Goal: Task Accomplishment & Management: Use online tool/utility

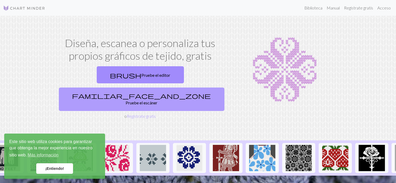
click at [157, 100] on font "Pruebe el escáner" at bounding box center [142, 102] width 32 height 5
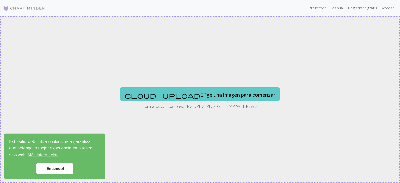
click at [200, 92] on font "Elige una imagen para comenzar" at bounding box center [237, 94] width 75 height 6
click at [222, 95] on font "Elige una imagen para comenzar" at bounding box center [237, 94] width 75 height 6
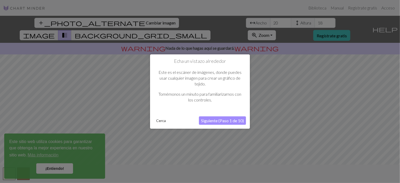
click at [213, 120] on font "Siguiente (Paso 1 de 10)" at bounding box center [222, 120] width 43 height 5
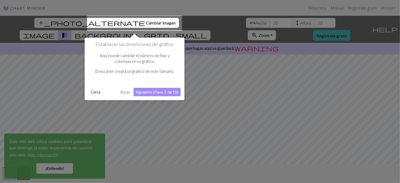
click at [124, 22] on div at bounding box center [134, 23] width 95 height 15
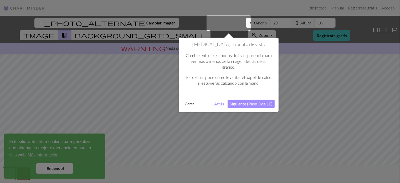
click at [266, 104] on font "Siguiente (Paso 3 de 10)" at bounding box center [251, 103] width 43 height 5
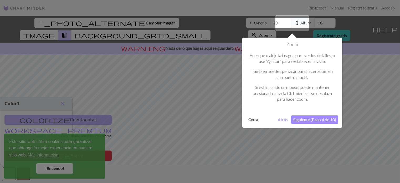
click at [317, 117] on font "Siguiente (Paso 4 de 10)" at bounding box center [314, 119] width 43 height 5
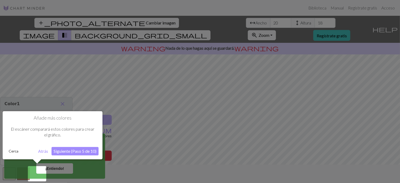
click at [64, 153] on font "Siguiente (Paso 5 de 10)" at bounding box center [75, 150] width 43 height 5
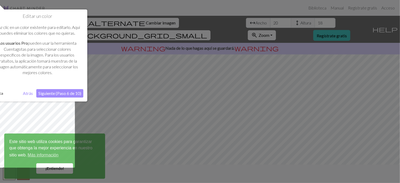
click at [72, 93] on font "Siguiente (Paso 6 de 10)" at bounding box center [59, 93] width 43 height 5
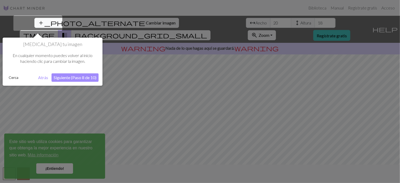
click at [76, 77] on font "Siguiente (Paso 8 de 10)" at bounding box center [75, 77] width 43 height 5
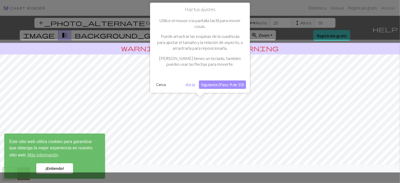
click at [239, 83] on font "Siguiente (Paso 9 de 10)" at bounding box center [222, 84] width 43 height 5
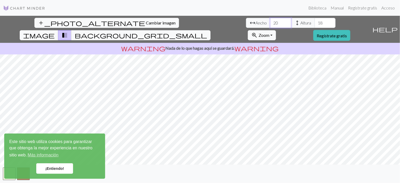
click at [270, 22] on input "20" at bounding box center [280, 23] width 21 height 10
click at [270, 22] on input "21" at bounding box center [280, 23] width 21 height 10
click at [270, 22] on input "22" at bounding box center [280, 23] width 21 height 10
click at [270, 22] on input "23" at bounding box center [280, 23] width 21 height 10
click at [270, 22] on input "24" at bounding box center [280, 23] width 21 height 10
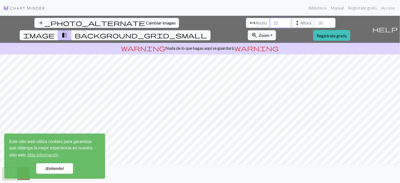
click at [270, 22] on input "25" at bounding box center [280, 23] width 21 height 10
click at [270, 21] on input "26" at bounding box center [280, 23] width 21 height 10
click at [270, 21] on input "27" at bounding box center [280, 23] width 21 height 10
click at [270, 24] on input "26" at bounding box center [280, 23] width 21 height 10
click at [270, 24] on input "25" at bounding box center [280, 23] width 21 height 10
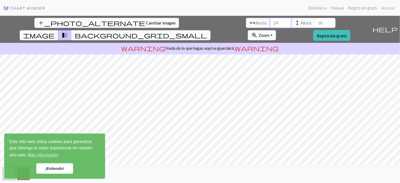
click at [270, 24] on input "24" at bounding box center [280, 23] width 21 height 10
click at [270, 24] on input "23" at bounding box center [280, 23] width 21 height 10
click at [270, 24] on input "22" at bounding box center [280, 23] width 21 height 10
type input "23"
click at [270, 22] on input "23" at bounding box center [280, 23] width 21 height 10
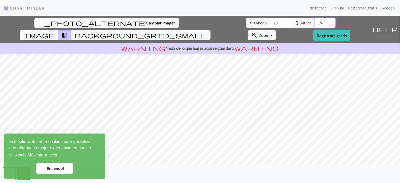
click at [315, 22] on input "19" at bounding box center [325, 23] width 21 height 10
type input "20"
click at [315, 22] on input "20" at bounding box center [325, 23] width 21 height 10
click at [270, 20] on input "24" at bounding box center [280, 23] width 21 height 10
type input "25"
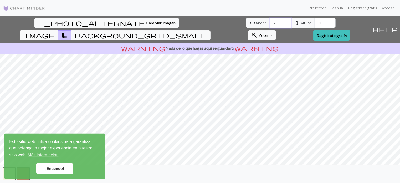
click at [270, 20] on input "25" at bounding box center [280, 23] width 21 height 10
type input "21"
click at [315, 22] on input "21" at bounding box center [325, 23] width 21 height 10
click at [270, 20] on input "26" at bounding box center [280, 23] width 21 height 10
click at [270, 21] on input "27" at bounding box center [280, 23] width 21 height 10
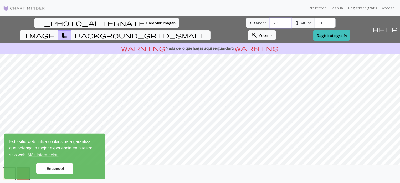
click at [270, 21] on input "28" at bounding box center [280, 23] width 21 height 10
click at [270, 21] on input "29" at bounding box center [280, 23] width 21 height 10
click at [270, 21] on input "30" at bounding box center [280, 23] width 21 height 10
click at [270, 21] on input "31" at bounding box center [280, 23] width 21 height 10
click at [270, 21] on input "32" at bounding box center [280, 23] width 21 height 10
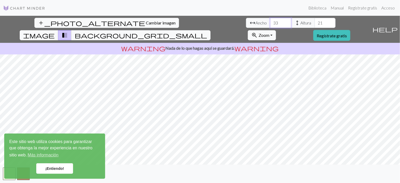
click at [270, 21] on input "33" at bounding box center [280, 23] width 21 height 10
click at [270, 21] on input "34" at bounding box center [280, 23] width 21 height 10
click at [270, 21] on input "35" at bounding box center [280, 23] width 21 height 10
click at [270, 21] on input "36" at bounding box center [280, 23] width 21 height 10
click at [270, 21] on input "37" at bounding box center [280, 23] width 21 height 10
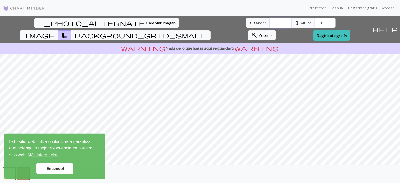
click at [270, 21] on input "38" at bounding box center [280, 23] width 21 height 10
type input "39"
click at [270, 21] on input "39" at bounding box center [280, 23] width 21 height 10
drag, startPoint x: 122, startPoint y: 24, endPoint x: 114, endPoint y: 22, distance: 8.3
click at [270, 22] on input "39" at bounding box center [280, 23] width 21 height 10
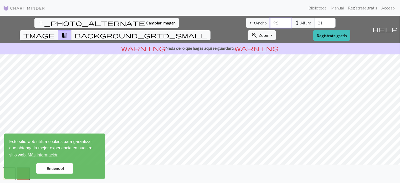
type input "96"
drag, startPoint x: 167, startPoint y: 23, endPoint x: 151, endPoint y: 20, distance: 16.5
click at [246, 20] on div "arrow_range Ancho 96 height Altura 21" at bounding box center [291, 23] width 90 height 10
type input "22"
click at [315, 22] on input "22" at bounding box center [325, 23] width 21 height 10
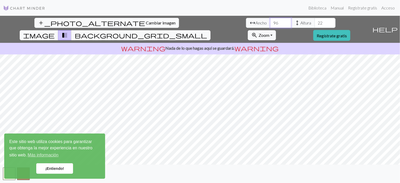
click at [270, 25] on input "95" at bounding box center [280, 23] width 21 height 10
click at [270, 25] on input "94" at bounding box center [280, 23] width 21 height 10
click at [270, 25] on input "93" at bounding box center [280, 23] width 21 height 10
click at [270, 25] on input "92" at bounding box center [280, 23] width 21 height 10
click at [270, 25] on input "91" at bounding box center [280, 23] width 21 height 10
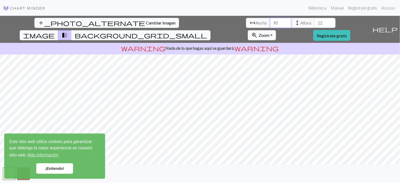
click at [270, 25] on input "90" at bounding box center [280, 23] width 21 height 10
click at [270, 25] on input "89" at bounding box center [280, 23] width 21 height 10
click at [270, 25] on input "88" at bounding box center [280, 23] width 21 height 10
type input "87"
click at [270, 25] on input "87" at bounding box center [280, 23] width 21 height 10
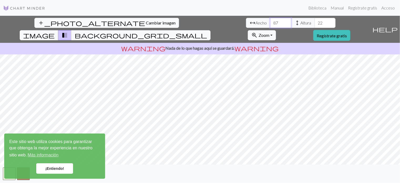
drag, startPoint x: 123, startPoint y: 24, endPoint x: 110, endPoint y: 23, distance: 13.7
click at [246, 23] on div "arrow_range Ancho 87 height Altura 22" at bounding box center [291, 23] width 90 height 10
type input "20"
drag, startPoint x: 164, startPoint y: 23, endPoint x: 167, endPoint y: 24, distance: 3.5
click at [315, 24] on input "22" at bounding box center [325, 23] width 21 height 10
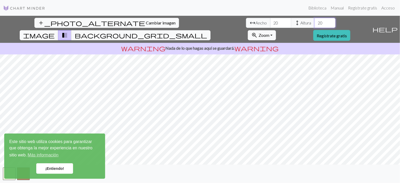
type input "20"
click at [58, 30] on button "image" at bounding box center [39, 35] width 39 height 10
click at [207, 32] on span "background_grid_small" at bounding box center [141, 35] width 132 height 7
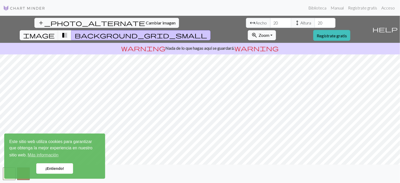
click at [68, 32] on span "transition_fade" at bounding box center [64, 35] width 6 height 7
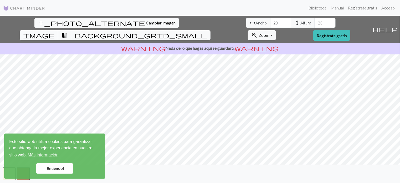
click at [55, 32] on span "image" at bounding box center [39, 35] width 32 height 7
click at [68, 32] on span "transition_fade" at bounding box center [64, 35] width 6 height 7
click at [207, 32] on span "background_grid_small" at bounding box center [141, 35] width 132 height 7
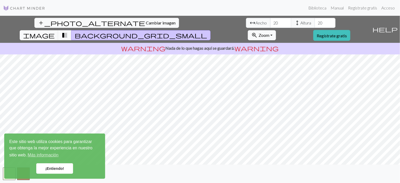
click at [68, 32] on span "transition_fade" at bounding box center [64, 35] width 6 height 7
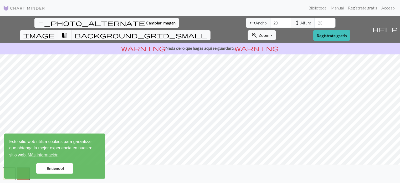
click at [68, 32] on span "transition_fade" at bounding box center [64, 35] width 6 height 7
click at [207, 32] on span "background_grid_small" at bounding box center [141, 35] width 132 height 7
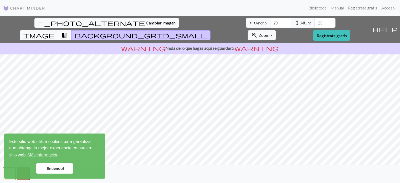
click at [68, 32] on span "transition_fade" at bounding box center [64, 35] width 6 height 7
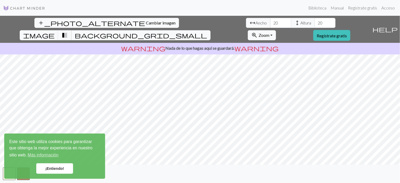
click at [68, 32] on span "transition_fade" at bounding box center [64, 35] width 6 height 7
click at [207, 32] on span "background_grid_small" at bounding box center [141, 35] width 132 height 7
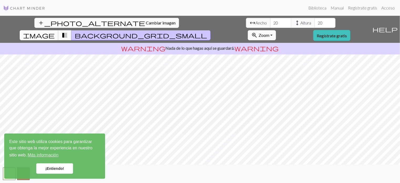
click at [55, 32] on span "image" at bounding box center [39, 35] width 32 height 7
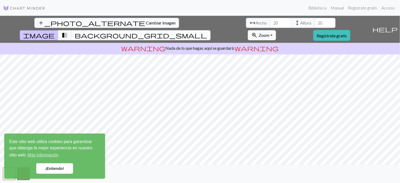
click at [211, 30] on button "background_grid_small" at bounding box center [140, 35] width 139 height 10
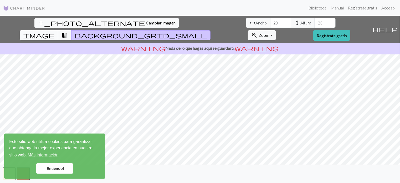
click at [55, 32] on span "image" at bounding box center [39, 35] width 32 height 7
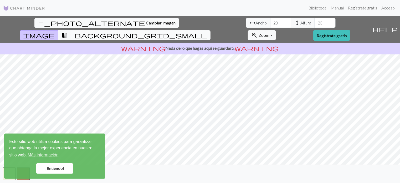
click at [207, 32] on span "background_grid_small" at bounding box center [141, 35] width 132 height 7
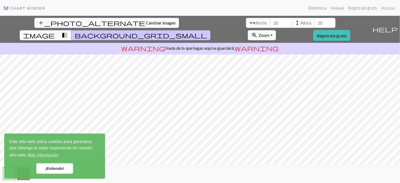
click at [56, 169] on font "¡Entiendo!" at bounding box center [54, 168] width 19 height 4
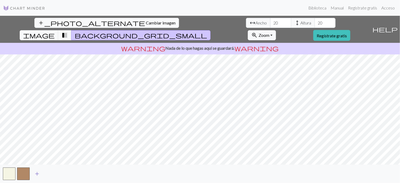
click at [34, 171] on span "add" at bounding box center [37, 173] width 6 height 7
click at [52, 173] on span "add" at bounding box center [51, 173] width 6 height 7
click at [67, 171] on span "add" at bounding box center [65, 173] width 6 height 7
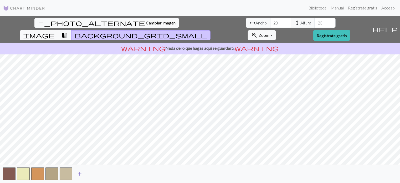
click at [81, 175] on span "add" at bounding box center [79, 173] width 6 height 7
click at [93, 171] on span "add" at bounding box center [94, 173] width 6 height 7
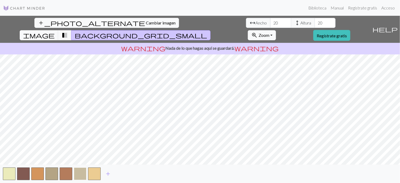
drag, startPoint x: 93, startPoint y: 171, endPoint x: 85, endPoint y: 167, distance: 9.2
click at [85, 167] on div "add" at bounding box center [200, 174] width 400 height 18
click at [69, 173] on button "button" at bounding box center [66, 173] width 13 height 13
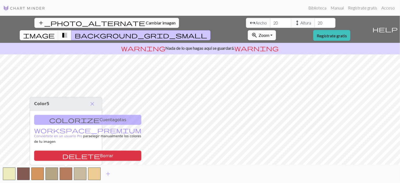
click at [80, 123] on div "colorize Cuentagotas workspace_premium Conviértete en un usuario Pro para elegi…" at bounding box center [66, 137] width 72 height 55
click at [83, 121] on div "colorize Cuentagotas workspace_premium Conviértete en un usuario Pro para elegi…" at bounding box center [66, 137] width 72 height 55
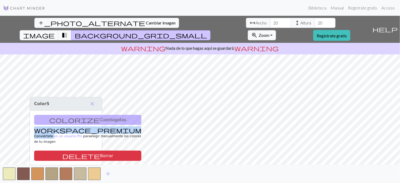
click at [83, 121] on div "colorize Cuentagotas workspace_premium Conviértete en un usuario Pro para elegi…" at bounding box center [66, 137] width 72 height 55
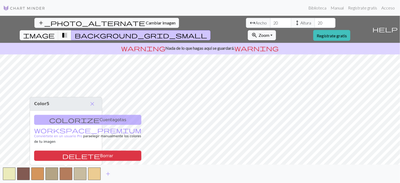
click at [76, 125] on div "colorize Cuentagotas workspace_premium Conviértete en un usuario Pro para elegi…" at bounding box center [66, 137] width 72 height 55
click at [47, 106] on font "5" at bounding box center [48, 103] width 3 height 5
click at [43, 106] on font "Color" at bounding box center [40, 103] width 12 height 5
drag, startPoint x: 74, startPoint y: 126, endPoint x: 80, endPoint y: 124, distance: 7.2
click at [74, 126] on div "colorize Cuentagotas workspace_premium Conviértete en un usuario Pro para elegi…" at bounding box center [66, 137] width 72 height 55
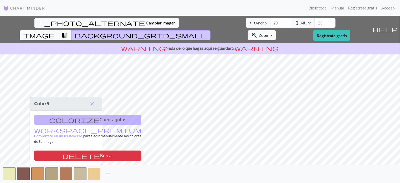
click at [100, 175] on button "button" at bounding box center [94, 173] width 13 height 13
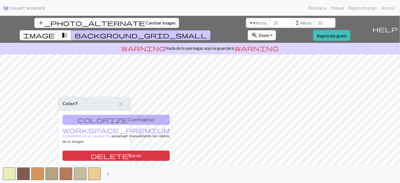
click at [111, 124] on div "colorize Cuentagotas workspace_premium Conviértete en un usuario Pro para elegi…" at bounding box center [94, 137] width 72 height 55
click at [53, 174] on button "button" at bounding box center [51, 173] width 13 height 13
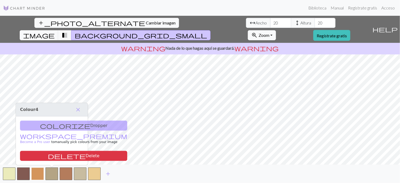
click at [43, 168] on button "button" at bounding box center [37, 173] width 13 height 13
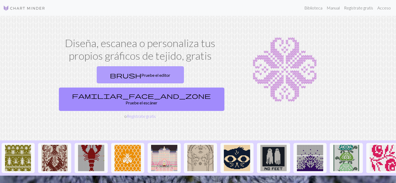
click at [142, 75] on font "Pruebe el editor" at bounding box center [156, 75] width 29 height 5
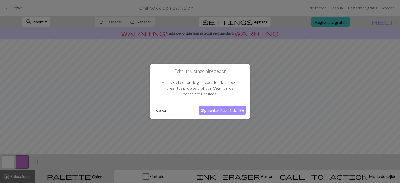
click at [227, 110] on font "Siguiente (Paso 1 de 10)" at bounding box center [222, 110] width 43 height 5
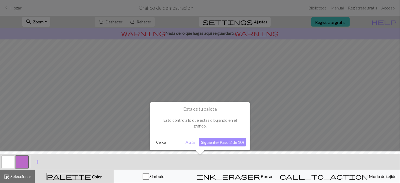
click at [227, 110] on div "Esta es tu paleta Esto controla lo que estás dibujando en el gráfico." at bounding box center [200, 120] width 92 height 28
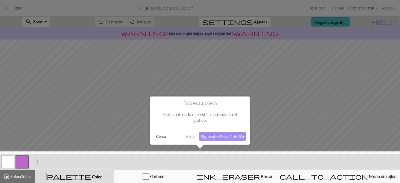
click at [226, 138] on button "Siguiente (Paso 2 de 10)" at bounding box center [222, 136] width 47 height 8
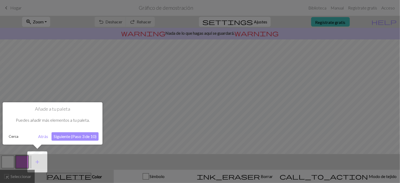
click at [88, 136] on font "Siguiente (Paso 3 de 10)" at bounding box center [75, 136] width 43 height 5
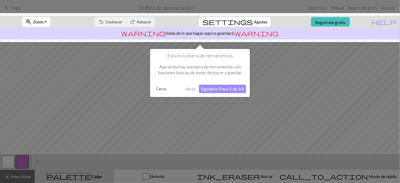
click at [207, 87] on font "Siguiente (Paso 5 de 10)" at bounding box center [222, 88] width 43 height 5
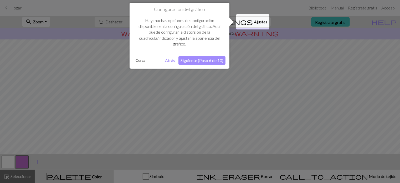
click at [213, 59] on font "Siguiente (Paso 6 de 10)" at bounding box center [202, 60] width 43 height 5
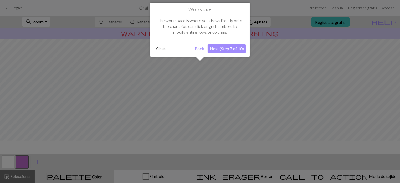
scroll to position [31, 0]
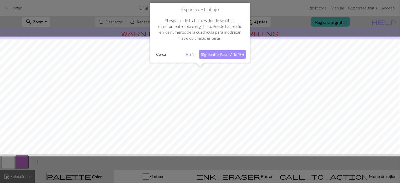
click at [221, 49] on div "Espacio de trabajo El espacio de trabajo es donde se dibuja directamente sobre …" at bounding box center [200, 33] width 100 height 60
click at [219, 55] on font "Siguiente (Paso 7 de 10)" at bounding box center [222, 54] width 43 height 5
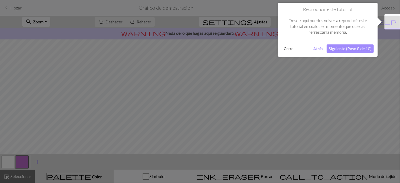
click at [360, 50] on font "Siguiente (Paso 8 de 10)" at bounding box center [350, 48] width 43 height 5
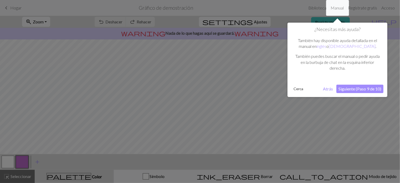
click at [356, 89] on font "Siguiente (Paso 9 de 10)" at bounding box center [359, 88] width 43 height 5
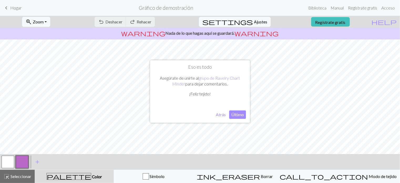
click at [238, 112] on font "Último" at bounding box center [237, 114] width 13 height 5
click at [249, 24] on button "settings Ajustes" at bounding box center [235, 22] width 72 height 10
select select "aran"
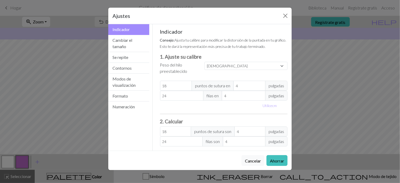
click at [360, 68] on div "Ajustes Indicador Indicador Cambiar el tamaño Se repite Contornos Modos de visu…" at bounding box center [200, 91] width 400 height 183
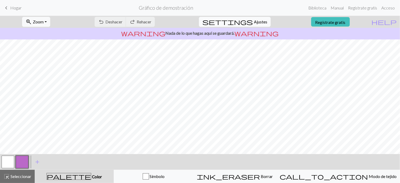
click at [254, 20] on font "Ajustes" at bounding box center [260, 21] width 13 height 5
select select "aran"
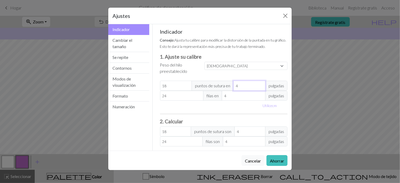
click at [246, 83] on input "4" at bounding box center [249, 86] width 32 height 10
click at [184, 86] on input "18" at bounding box center [176, 86] width 32 height 10
type input "19"
click at [188, 84] on input "19" at bounding box center [176, 86] width 32 height 10
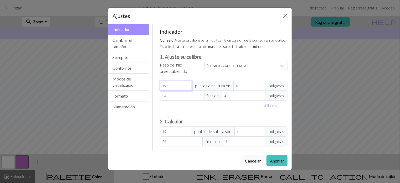
type input "20"
click at [188, 84] on input "20" at bounding box center [176, 86] width 32 height 10
type input "21"
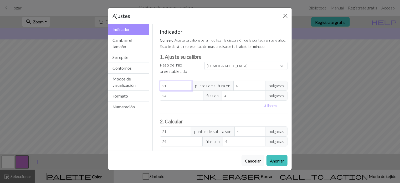
click at [188, 84] on input "21" at bounding box center [176, 86] width 32 height 10
type input "20"
click at [186, 86] on input "20" at bounding box center [176, 86] width 32 height 10
type input "19"
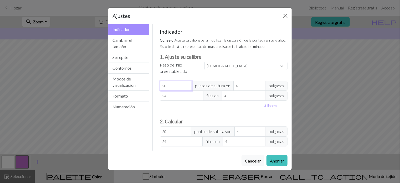
type input "19"
click at [186, 86] on input "19" at bounding box center [176, 86] width 32 height 10
type input "18"
click at [186, 86] on input "18" at bounding box center [176, 86] width 32 height 10
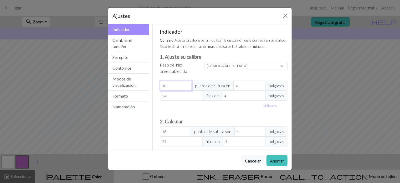
type input "17"
click at [186, 86] on input "17" at bounding box center [176, 86] width 32 height 10
type input "18"
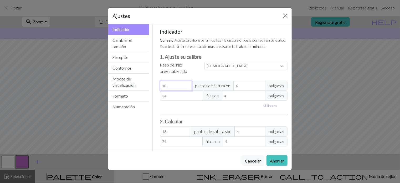
type input "18"
click at [186, 84] on input "18" at bounding box center [176, 86] width 32 height 10
click at [132, 42] on font "Cambiar el tamaño" at bounding box center [122, 43] width 20 height 11
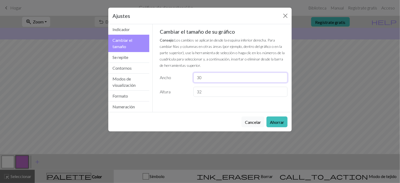
drag, startPoint x: 212, startPoint y: 77, endPoint x: 181, endPoint y: 74, distance: 31.4
click at [181, 74] on div "Ancho 30" at bounding box center [224, 78] width 134 height 10
click at [283, 80] on input "29" at bounding box center [240, 78] width 94 height 10
click at [283, 80] on input "28" at bounding box center [240, 78] width 94 height 10
click at [283, 80] on input "27" at bounding box center [240, 78] width 94 height 10
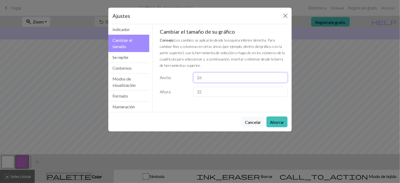
click at [283, 80] on input "26" at bounding box center [240, 78] width 94 height 10
click at [283, 80] on input "25" at bounding box center [240, 78] width 94 height 10
click at [283, 80] on input "24" at bounding box center [240, 78] width 94 height 10
click at [283, 80] on input "23" at bounding box center [240, 78] width 94 height 10
click at [283, 80] on input "22" at bounding box center [240, 78] width 94 height 10
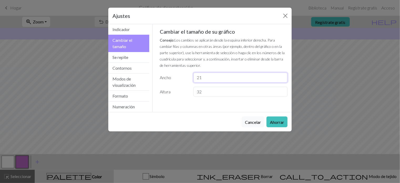
click at [283, 80] on input "21" at bounding box center [240, 78] width 94 height 10
type input "20"
click at [283, 80] on input "20" at bounding box center [240, 78] width 94 height 10
click at [283, 94] on input "31" at bounding box center [240, 92] width 94 height 10
click at [283, 94] on input "30" at bounding box center [240, 92] width 94 height 10
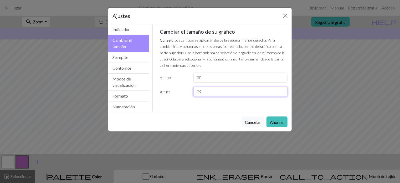
click at [283, 94] on input "29" at bounding box center [240, 92] width 94 height 10
click at [283, 94] on input "27" at bounding box center [240, 92] width 94 height 10
click at [283, 94] on input "26" at bounding box center [240, 92] width 94 height 10
click at [283, 94] on input "25" at bounding box center [240, 92] width 94 height 10
click at [283, 94] on input "24" at bounding box center [240, 92] width 94 height 10
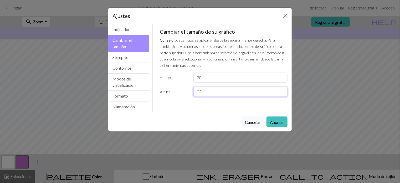
click at [283, 94] on input "23" at bounding box center [240, 92] width 94 height 10
click at [283, 94] on input "22" at bounding box center [240, 92] width 94 height 10
click at [283, 94] on input "21" at bounding box center [240, 92] width 94 height 10
type input "20"
click at [283, 94] on input "20" at bounding box center [240, 92] width 94 height 10
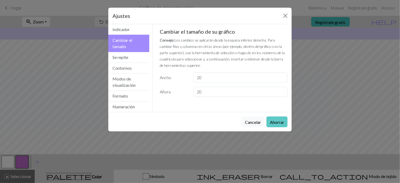
click at [275, 122] on font "Ahorrar" at bounding box center [277, 122] width 14 height 5
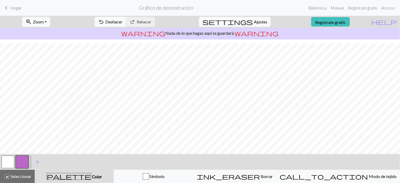
scroll to position [18, 0]
click at [126, 24] on button "undo Deshacer Deshacer" at bounding box center [111, 22] width 32 height 10
click at [122, 23] on font "Deshacer" at bounding box center [113, 21] width 17 height 5
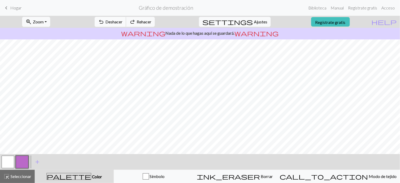
click at [122, 23] on font "Deshacer" at bounding box center [113, 21] width 17 height 5
click at [254, 22] on font "Ajustes" at bounding box center [260, 21] width 13 height 5
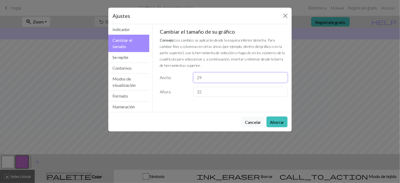
click at [283, 80] on input "29" at bounding box center [240, 78] width 94 height 10
click at [283, 80] on input "28" at bounding box center [240, 78] width 94 height 10
click at [283, 80] on input "27" at bounding box center [240, 78] width 94 height 10
click at [283, 80] on input "26" at bounding box center [240, 78] width 94 height 10
click at [283, 80] on input "25" at bounding box center [240, 78] width 94 height 10
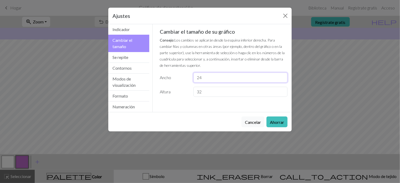
click at [283, 80] on input "24" at bounding box center [240, 78] width 94 height 10
click at [283, 80] on input "23" at bounding box center [240, 78] width 94 height 10
click at [283, 80] on input "22" at bounding box center [240, 78] width 94 height 10
type input "21"
click at [283, 80] on input "21" at bounding box center [240, 78] width 94 height 10
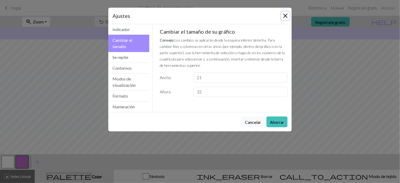
click at [286, 17] on button "Cerca" at bounding box center [285, 16] width 8 height 8
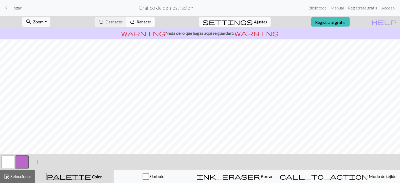
click at [151, 23] on font "Rehacer" at bounding box center [144, 21] width 15 height 5
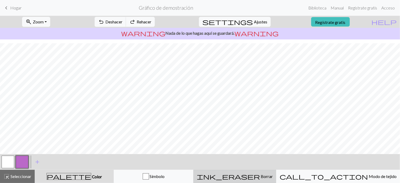
click at [260, 174] on span "Borrar" at bounding box center [266, 176] width 13 height 5
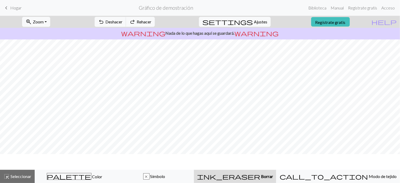
scroll to position [0, 0]
click at [122, 24] on font "Deshacer" at bounding box center [113, 21] width 17 height 5
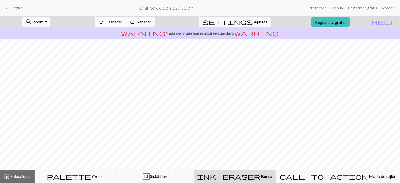
click at [122, 24] on font "Deshacer" at bounding box center [113, 21] width 17 height 5
click at [122, 23] on font "Deshacer" at bounding box center [113, 21] width 17 height 5
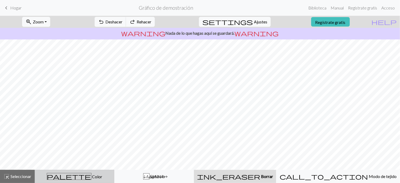
click at [92, 176] on font "Color" at bounding box center [97, 176] width 10 height 5
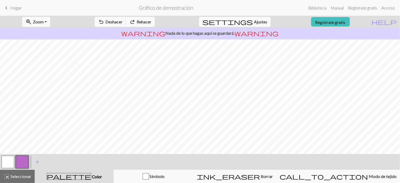
click at [9, 159] on button "button" at bounding box center [8, 162] width 13 height 13
click at [91, 178] on div "palette Color Color" at bounding box center [74, 176] width 73 height 7
click at [92, 177] on font "Color" at bounding box center [97, 176] width 10 height 5
click at [92, 176] on font "Color" at bounding box center [97, 176] width 10 height 5
click at [75, 173] on span "palette" at bounding box center [69, 176] width 44 height 7
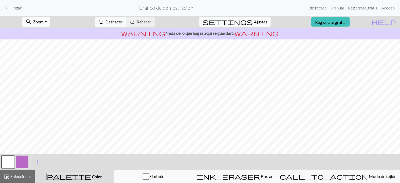
click at [74, 176] on span "palette" at bounding box center [69, 176] width 44 height 7
click at [91, 174] on span "Color" at bounding box center [96, 176] width 11 height 5
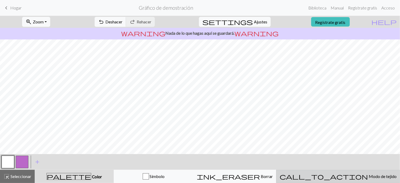
click at [369, 175] on font "Modo de tejido" at bounding box center [383, 176] width 28 height 5
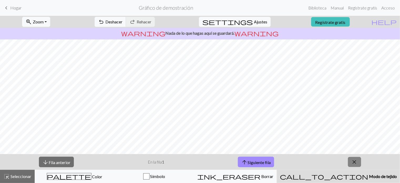
click at [355, 163] on span "close" at bounding box center [354, 161] width 6 height 7
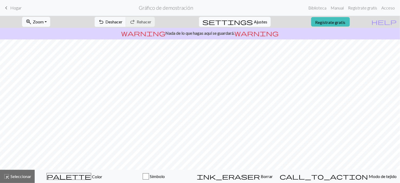
click at [249, 25] on button "settings Ajustes" at bounding box center [235, 22] width 72 height 10
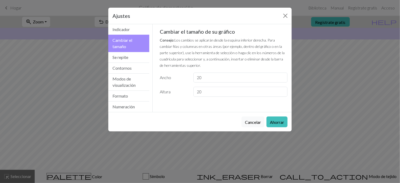
click at [282, 125] on button "Ahorrar" at bounding box center [276, 121] width 21 height 11
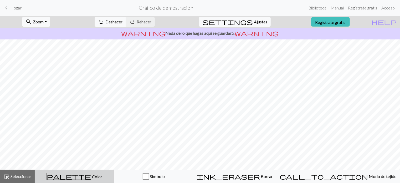
click at [78, 173] on span "palette" at bounding box center [69, 176] width 44 height 7
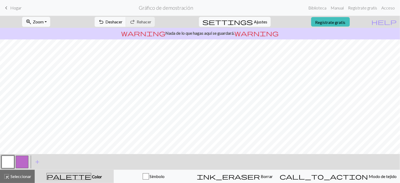
click at [2, 163] on button "button" at bounding box center [8, 162] width 13 height 13
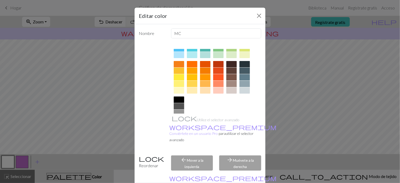
scroll to position [74, 0]
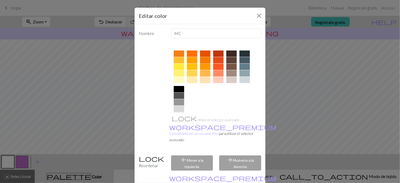
click at [200, 60] on div at bounding box center [205, 60] width 11 height 6
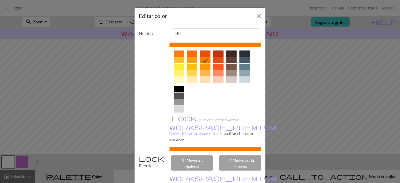
drag, startPoint x: 204, startPoint y: 73, endPoint x: 230, endPoint y: 149, distance: 80.4
click at [230, 147] on div "Nombre MC Utilice el selector avanzado workspace_premium Conviértete en un usua…" at bounding box center [200, 110] width 131 height 172
click at [238, 158] on div "arrow_forward Muévete a la derecha" at bounding box center [240, 162] width 48 height 15
click at [237, 147] on div at bounding box center [216, 149] width 92 height 4
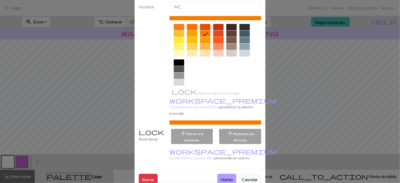
click at [225, 177] on font "Hecho" at bounding box center [227, 179] width 12 height 5
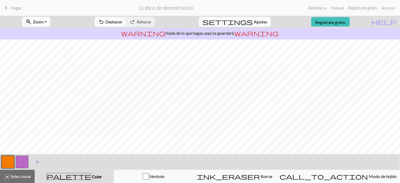
click at [38, 162] on span "add" at bounding box center [37, 161] width 6 height 7
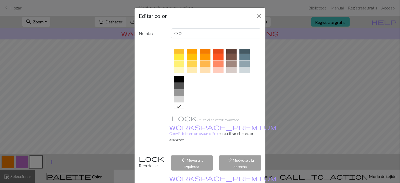
scroll to position [84, 0]
click at [178, 68] on div at bounding box center [179, 69] width 11 height 6
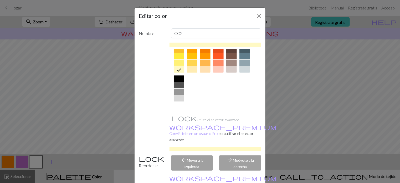
click at [232, 161] on div "arrow_forward Muévete a la derecha" at bounding box center [240, 162] width 48 height 15
drag, startPoint x: 178, startPoint y: 69, endPoint x: 237, endPoint y: 156, distance: 105.3
click at [237, 156] on div "Nombre CC2 Utilice el selector avanzado workspace_premium Conviértete en un usu…" at bounding box center [200, 110] width 131 height 172
click at [234, 163] on div "arrow_forward Muévete a la derecha" at bounding box center [240, 162] width 48 height 15
click at [237, 157] on div "arrow_forward Muévete a la derecha" at bounding box center [240, 162] width 48 height 15
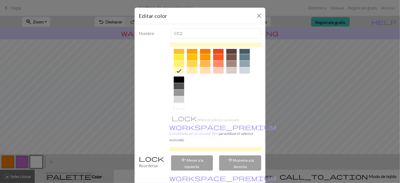
scroll to position [83, 0]
click at [179, 72] on icon at bounding box center [179, 71] width 6 height 6
drag, startPoint x: 178, startPoint y: 70, endPoint x: 39, endPoint y: 161, distance: 166.1
click at [38, 161] on div "Editar color Nombre CC2 Utilice el selector avanzado workspace_premium Conviért…" at bounding box center [200, 91] width 400 height 183
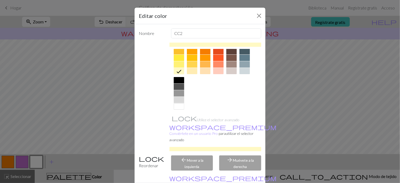
click at [39, 161] on div "Editar color Nombre CC2 Utilice el selector avanzado workspace_premium Conviért…" at bounding box center [200, 91] width 400 height 183
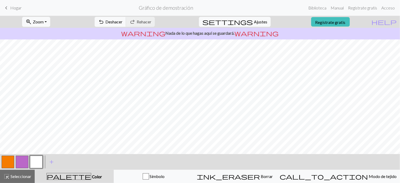
click at [25, 161] on button "button" at bounding box center [22, 162] width 13 height 13
drag, startPoint x: 20, startPoint y: 162, endPoint x: 52, endPoint y: 164, distance: 32.4
click at [52, 164] on div "< > add Añade un color" at bounding box center [200, 162] width 400 height 16
click at [53, 162] on span "add" at bounding box center [51, 161] width 6 height 7
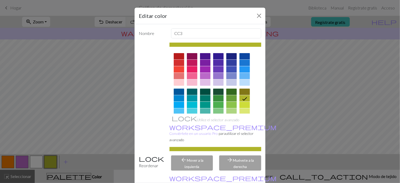
scroll to position [84, 0]
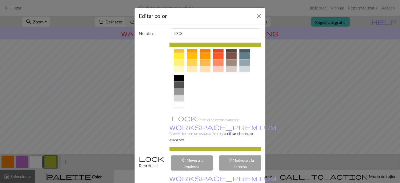
click at [190, 70] on div at bounding box center [192, 69] width 11 height 6
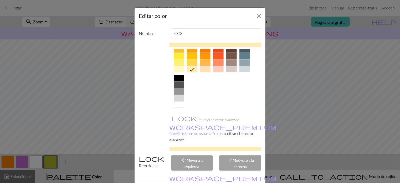
drag, startPoint x: 190, startPoint y: 69, endPoint x: 192, endPoint y: 138, distance: 69.1
click at [192, 138] on div "Utilice el selector avanzado workspace_premium Conviértete en un usuario Pro pa…" at bounding box center [216, 97] width 92 height 109
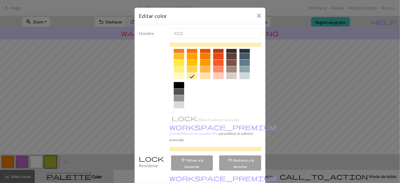
scroll to position [77, 0]
click at [192, 78] on icon at bounding box center [192, 77] width 6 height 6
drag, startPoint x: 189, startPoint y: 76, endPoint x: 48, endPoint y: 157, distance: 162.2
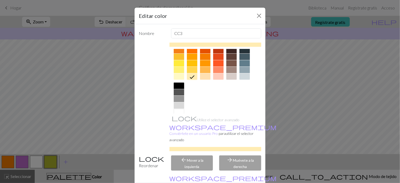
click at [47, 159] on div "Editar color Nombre CC3 Utilice el selector avanzado workspace_premium Conviért…" at bounding box center [200, 91] width 400 height 183
drag, startPoint x: 191, startPoint y: 78, endPoint x: 222, endPoint y: 155, distance: 82.8
click at [231, 156] on div "Nombre CC3 Utilice el selector avanzado workspace_premium Conviértete en un usu…" at bounding box center [200, 110] width 131 height 172
click at [240, 156] on div "arrow_forward Muévete a la derecha" at bounding box center [240, 162] width 48 height 15
click at [193, 156] on div "arrow_back Mover a la izquierda" at bounding box center [192, 162] width 48 height 15
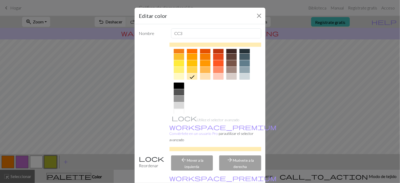
click at [178, 156] on div "arrow_back Mover a la izquierda" at bounding box center [192, 162] width 48 height 15
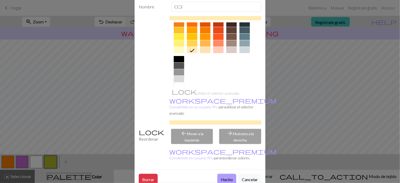
click at [225, 176] on font "Hecho" at bounding box center [227, 178] width 12 height 5
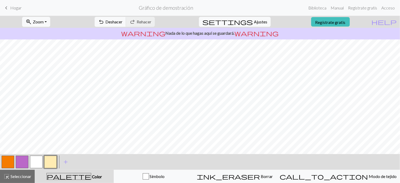
drag, startPoint x: 49, startPoint y: 163, endPoint x: 17, endPoint y: 160, distance: 32.2
click at [17, 160] on div at bounding box center [29, 162] width 57 height 14
click at [22, 161] on button "button" at bounding box center [22, 162] width 13 height 13
click at [22, 161] on div "Edit colour Name CC1 Use advanced picker workspace_premium Become a Pro user to…" at bounding box center [200, 91] width 400 height 183
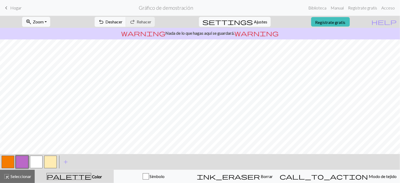
click at [22, 161] on button "button" at bounding box center [22, 162] width 13 height 13
click at [22, 161] on div "Edit colour Name CC1 Use advanced picker workspace_premium Become a Pro user to…" at bounding box center [200, 91] width 400 height 183
click at [22, 161] on button "button" at bounding box center [22, 162] width 13 height 13
click at [22, 161] on div "Edit colour Name CC1 Use advanced picker workspace_premium Become a Pro user to…" at bounding box center [200, 91] width 400 height 183
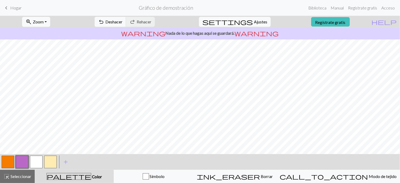
click at [22, 161] on button "button" at bounding box center [22, 162] width 13 height 13
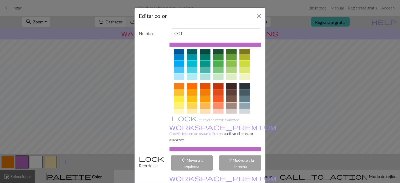
scroll to position [41, 0]
click at [229, 106] on div at bounding box center [231, 106] width 11 height 6
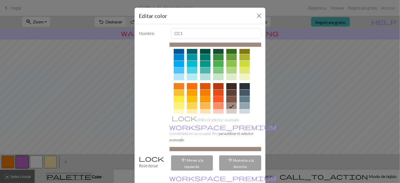
click at [230, 98] on div at bounding box center [231, 99] width 11 height 6
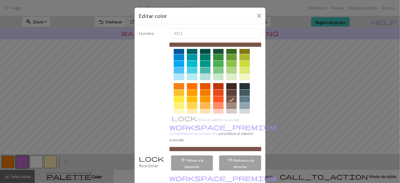
scroll to position [27, 0]
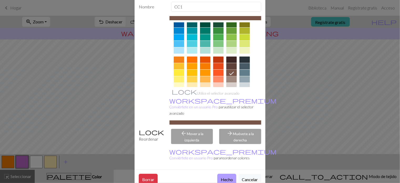
click at [222, 177] on font "Hecho" at bounding box center [227, 179] width 12 height 5
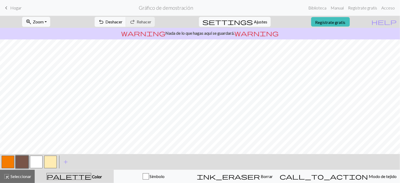
click at [28, 160] on div at bounding box center [22, 162] width 14 height 14
click at [9, 163] on button "button" at bounding box center [8, 162] width 13 height 13
click at [50, 162] on button "button" at bounding box center [50, 162] width 13 height 13
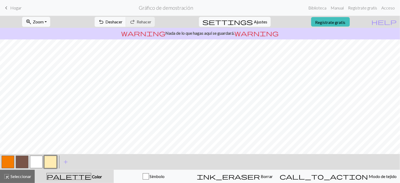
click at [19, 162] on button "button" at bounding box center [22, 162] width 13 height 13
click at [56, 163] on div at bounding box center [50, 162] width 14 height 14
click at [52, 162] on button "button" at bounding box center [50, 162] width 13 height 13
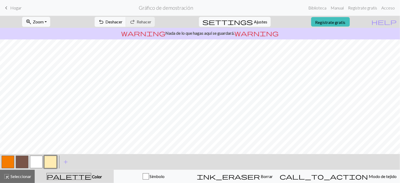
click at [50, 162] on button "button" at bounding box center [50, 162] width 13 height 13
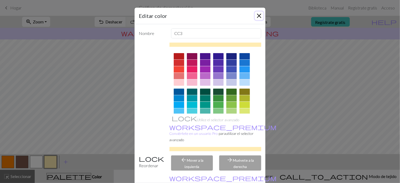
click at [258, 14] on button "Cerca" at bounding box center [259, 16] width 8 height 8
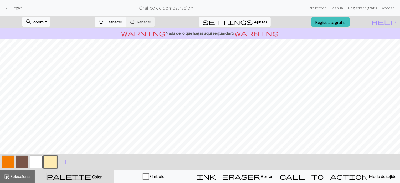
click at [23, 165] on button "button" at bounding box center [22, 162] width 13 height 13
click at [13, 163] on button "button" at bounding box center [8, 162] width 13 height 13
click at [58, 164] on div "< > add Añade un color" at bounding box center [200, 162] width 400 height 16
click at [54, 161] on button "button" at bounding box center [50, 162] width 13 height 13
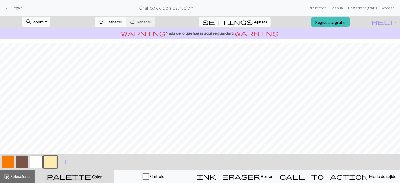
click at [9, 162] on button "button" at bounding box center [8, 162] width 13 height 13
click at [22, 161] on button "button" at bounding box center [22, 162] width 13 height 13
click at [8, 163] on button "button" at bounding box center [8, 162] width 13 height 13
click at [50, 21] on button "zoom_in Zoom Zoom" at bounding box center [36, 22] width 28 height 10
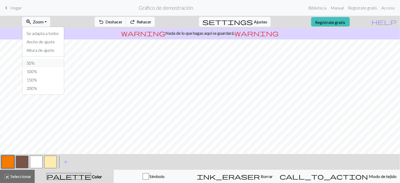
click at [35, 64] on font "50%" at bounding box center [31, 62] width 8 height 5
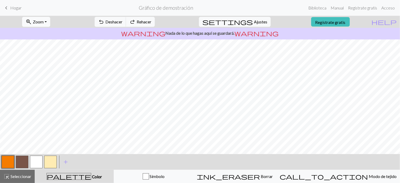
click at [50, 20] on button "zoom_in Zoom Zoom" at bounding box center [36, 22] width 28 height 10
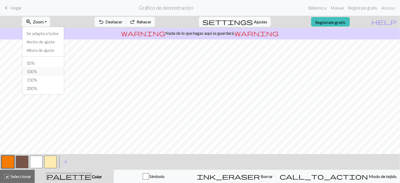
click at [37, 69] on font "100%" at bounding box center [32, 71] width 11 height 5
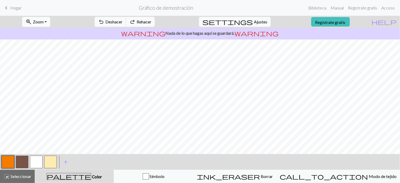
click at [50, 22] on button "zoom_in Zoom Zoom" at bounding box center [36, 22] width 28 height 10
click at [54, 41] on font "Ancho de ajuste" at bounding box center [41, 41] width 28 height 5
click at [50, 20] on button "zoom_in Zoom Zoom" at bounding box center [36, 22] width 28 height 10
click at [50, 33] on font "Se adapta a todos" at bounding box center [43, 33] width 32 height 5
click at [50, 22] on button "zoom_in Zoom Zoom" at bounding box center [36, 22] width 28 height 10
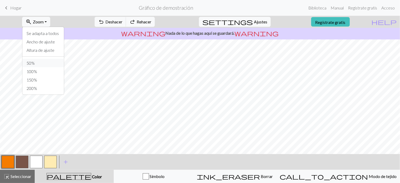
click at [35, 63] on font "50%" at bounding box center [31, 62] width 8 height 5
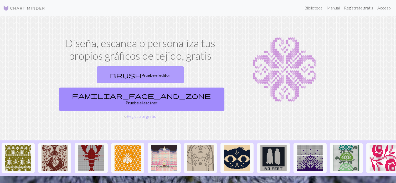
click at [142, 74] on font "Pruebe el editor" at bounding box center [156, 75] width 29 height 5
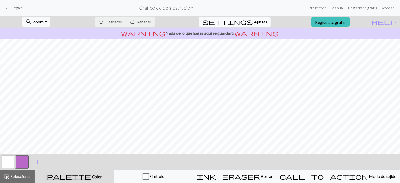
click at [254, 21] on font "Ajustes" at bounding box center [260, 21] width 13 height 5
select select "aran"
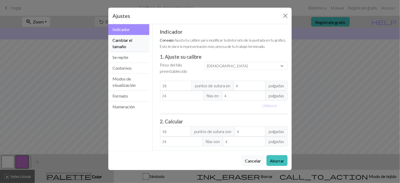
click at [127, 45] on button "Cambiar el tamaño" at bounding box center [128, 43] width 41 height 17
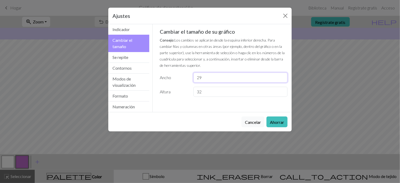
click at [283, 79] on input "29" at bounding box center [240, 78] width 94 height 10
click at [283, 79] on input "28" at bounding box center [240, 78] width 94 height 10
click at [283, 79] on input "27" at bounding box center [240, 78] width 94 height 10
click at [283, 79] on input "26" at bounding box center [240, 78] width 94 height 10
click at [283, 79] on input "25" at bounding box center [240, 78] width 94 height 10
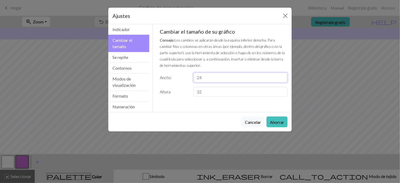
click at [283, 79] on input "24" at bounding box center [240, 78] width 94 height 10
click at [283, 79] on input "23" at bounding box center [240, 78] width 94 height 10
click at [283, 79] on input "22" at bounding box center [240, 78] width 94 height 10
click at [283, 79] on input "21" at bounding box center [240, 78] width 94 height 10
type input "20"
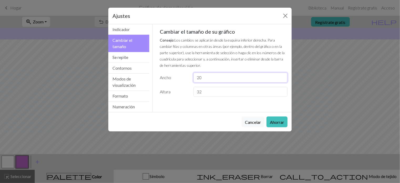
click at [283, 79] on input "20" at bounding box center [240, 78] width 94 height 10
click at [282, 93] on input "31" at bounding box center [240, 92] width 94 height 10
click at [282, 93] on input "30" at bounding box center [240, 92] width 94 height 10
click at [282, 93] on input "29" at bounding box center [240, 92] width 94 height 10
click at [282, 93] on input "28" at bounding box center [240, 92] width 94 height 10
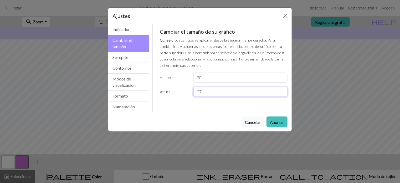
click at [282, 93] on input "27" at bounding box center [240, 92] width 94 height 10
click at [282, 93] on input "26" at bounding box center [240, 92] width 94 height 10
click at [282, 93] on input "25" at bounding box center [240, 92] width 94 height 10
click at [282, 93] on input "24" at bounding box center [240, 92] width 94 height 10
click at [282, 93] on input "23" at bounding box center [240, 92] width 94 height 10
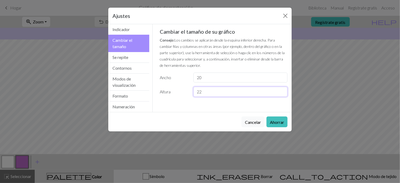
click at [282, 93] on input "22" at bounding box center [240, 92] width 94 height 10
click at [282, 93] on input "21" at bounding box center [240, 92] width 94 height 10
type input "20"
click at [282, 93] on input "20" at bounding box center [240, 92] width 94 height 10
click at [279, 120] on font "Ahorrar" at bounding box center [277, 122] width 14 height 5
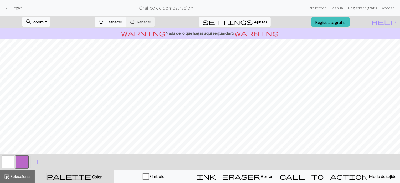
scroll to position [18, 0]
click at [37, 162] on span "add" at bounding box center [37, 161] width 6 height 7
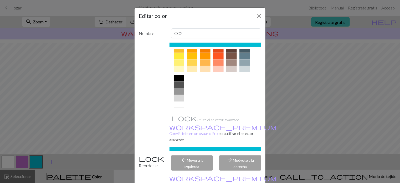
scroll to position [0, 0]
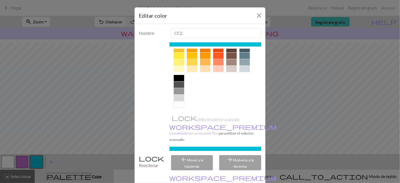
click at [174, 75] on div at bounding box center [179, 78] width 11 height 6
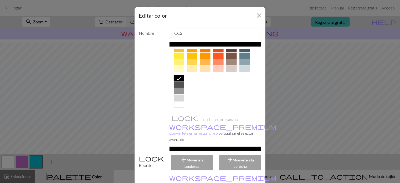
scroll to position [27, 0]
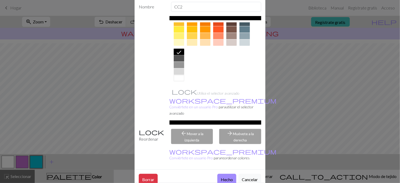
click at [223, 174] on button "Hecho" at bounding box center [226, 179] width 19 height 11
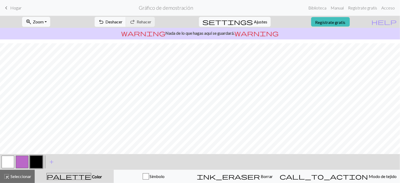
click at [24, 163] on button "button" at bounding box center [22, 162] width 13 height 13
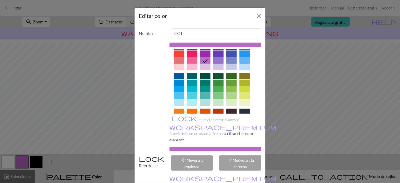
scroll to position [0, 0]
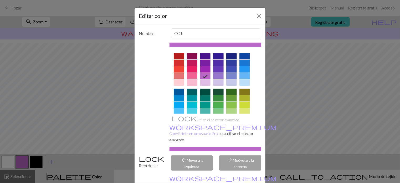
click at [190, 83] on div at bounding box center [192, 82] width 11 height 6
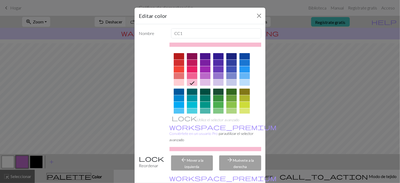
scroll to position [27, 0]
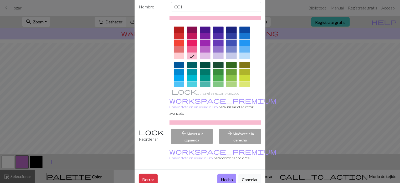
click at [179, 57] on div at bounding box center [179, 56] width 11 height 6
drag, startPoint x: 188, startPoint y: 55, endPoint x: 186, endPoint y: 58, distance: 3.3
click at [187, 58] on div at bounding box center [192, 56] width 11 height 6
click at [200, 56] on div at bounding box center [205, 56] width 11 height 6
click at [193, 56] on div at bounding box center [192, 56] width 11 height 6
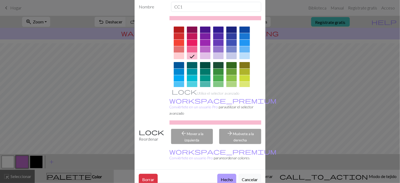
click at [226, 177] on font "Hecho" at bounding box center [227, 179] width 12 height 5
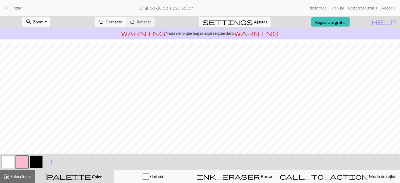
click at [36, 163] on button "button" at bounding box center [36, 162] width 13 height 13
click at [26, 162] on button "button" at bounding box center [22, 162] width 13 height 13
click at [41, 162] on button "button" at bounding box center [36, 162] width 13 height 13
click at [7, 164] on button "button" at bounding box center [8, 162] width 13 height 13
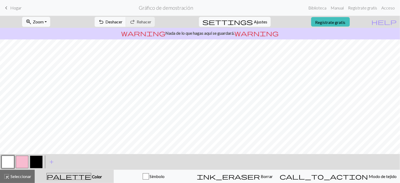
click at [7, 164] on button "button" at bounding box center [8, 162] width 13 height 13
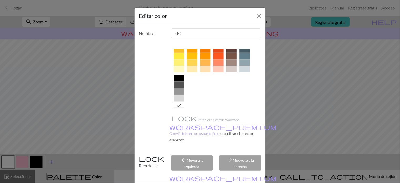
scroll to position [1, 0]
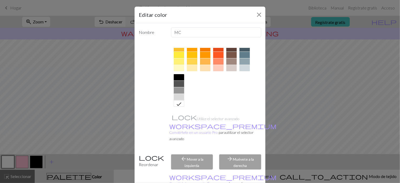
click at [244, 61] on div at bounding box center [244, 61] width 11 height 6
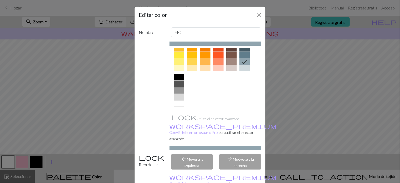
click at [244, 56] on div at bounding box center [244, 55] width 11 height 6
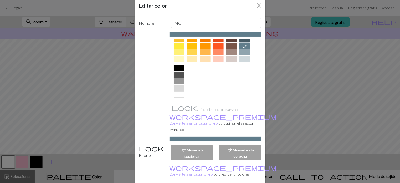
scroll to position [27, 0]
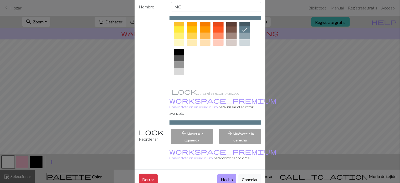
click at [225, 177] on font "Hecho" at bounding box center [227, 179] width 12 height 5
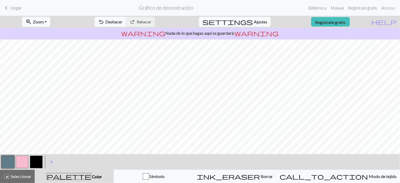
click at [4, 163] on button "button" at bounding box center [8, 162] width 13 height 13
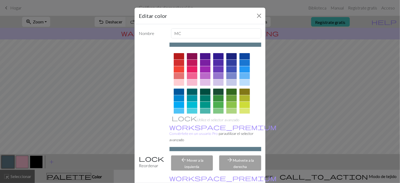
click at [271, 137] on div "Editar color Nombre MC Utilice el selector avanzado workspace_premium Conviérte…" at bounding box center [200, 91] width 400 height 183
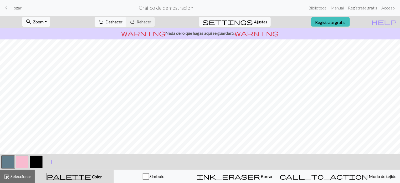
click at [11, 159] on button "button" at bounding box center [8, 162] width 13 height 13
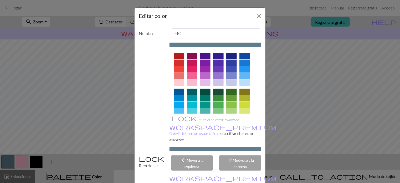
click at [282, 95] on div "Editar color Nombre MC Utilice el selector avanzado workspace_premium Conviérte…" at bounding box center [200, 91] width 400 height 183
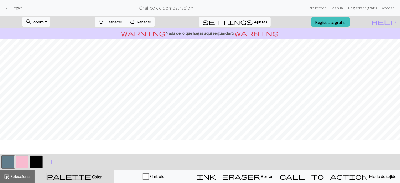
scroll to position [0, 0]
click at [23, 163] on button "button" at bounding box center [22, 162] width 13 height 13
drag, startPoint x: 40, startPoint y: 164, endPoint x: 47, endPoint y: 162, distance: 7.6
click at [40, 164] on button "button" at bounding box center [36, 162] width 13 height 13
click at [22, 162] on button "button" at bounding box center [22, 162] width 13 height 13
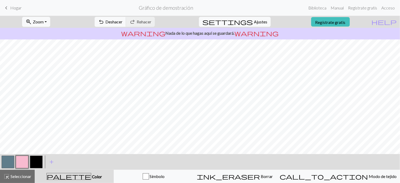
drag, startPoint x: 37, startPoint y: 162, endPoint x: 67, endPoint y: 157, distance: 30.9
click at [37, 162] on button "button" at bounding box center [36, 162] width 13 height 13
click at [21, 162] on button "button" at bounding box center [22, 162] width 13 height 13
click at [346, 24] on font "Regístrate gratis" at bounding box center [330, 21] width 30 height 5
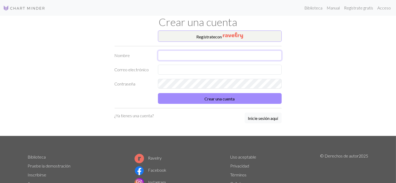
click at [169, 58] on input "text" at bounding box center [220, 55] width 124 height 10
type input "dana"
click at [168, 68] on input "text" at bounding box center [220, 70] width 124 height 10
type input "danamariavillacorta@gmail.com"
click at [157, 84] on div at bounding box center [220, 84] width 130 height 10
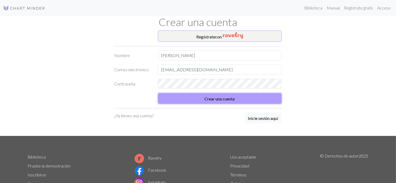
click at [192, 98] on button "Crear una cuenta" at bounding box center [220, 98] width 124 height 11
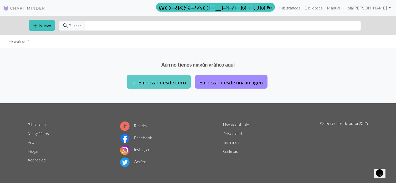
click at [165, 83] on font "Empezar desde cero" at bounding box center [162, 82] width 48 height 6
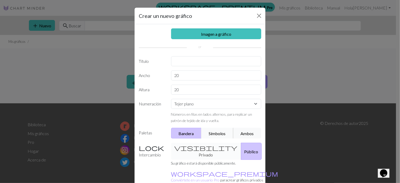
scroll to position [33, 0]
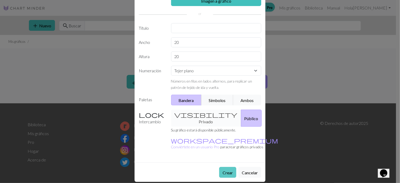
click at [223, 170] on font "Crear" at bounding box center [228, 172] width 10 height 5
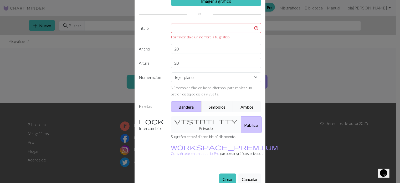
scroll to position [0, 0]
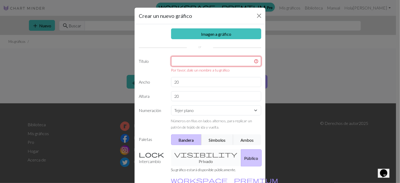
click at [182, 61] on input "text" at bounding box center [216, 61] width 90 height 10
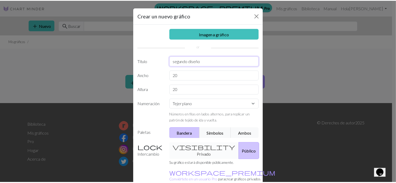
scroll to position [33, 0]
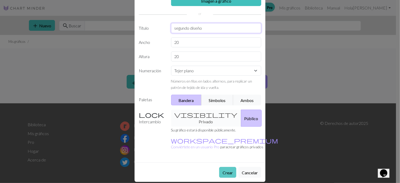
type input "segundo diseño"
click at [230, 170] on font "Crear" at bounding box center [228, 172] width 10 height 5
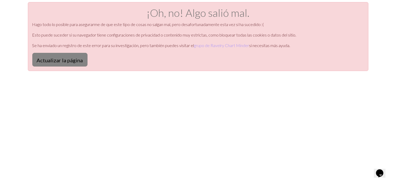
click at [64, 61] on font "Actualizar la página" at bounding box center [60, 60] width 46 height 6
click at [73, 65] on button "Actualizar la página" at bounding box center [59, 60] width 55 height 14
click at [75, 57] on font "Actualizar la página" at bounding box center [60, 60] width 46 height 6
click at [89, 60] on div "¡Oh, no! Algo salió mal. Hago todo lo posible para asegurarme de que este tipo …" at bounding box center [198, 36] width 341 height 69
click at [76, 64] on button "Actualizar la página" at bounding box center [59, 60] width 55 height 14
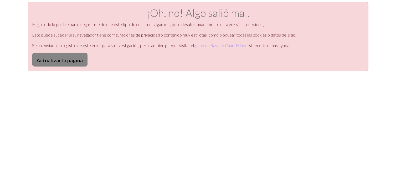
drag, startPoint x: 0, startPoint y: 0, endPoint x: 75, endPoint y: 64, distance: 98.1
click at [75, 64] on button "Actualizar la página" at bounding box center [59, 60] width 55 height 14
click at [74, 59] on font "Actualizar la página" at bounding box center [60, 60] width 46 height 6
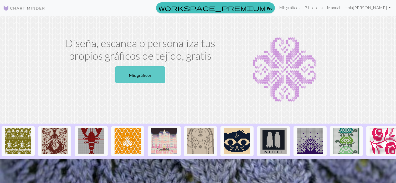
click at [147, 74] on font "Mis gráficos" at bounding box center [140, 75] width 23 height 5
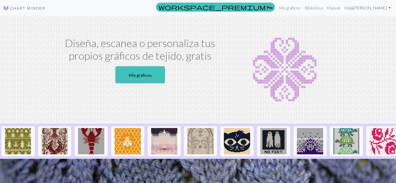
click at [388, 8] on link "[PERSON_NAME]" at bounding box center [367, 8] width 51 height 11
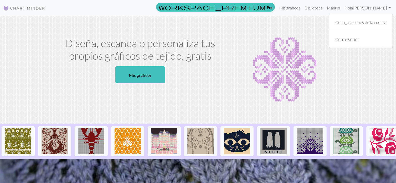
drag, startPoint x: 248, startPoint y: 37, endPoint x: 230, endPoint y: 33, distance: 17.5
click at [248, 36] on section "Diseña, escanea o personaliza tus propios gráficos de tejido, gratis Mis gráfic…" at bounding box center [198, 70] width 396 height 108
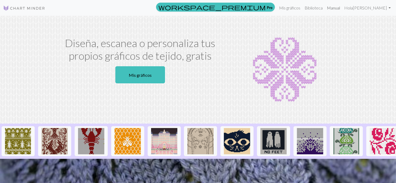
click at [340, 9] on font "Manual" at bounding box center [333, 7] width 13 height 5
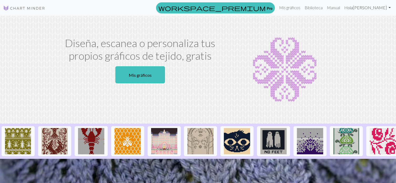
click at [353, 6] on font "Hola" at bounding box center [348, 7] width 9 height 5
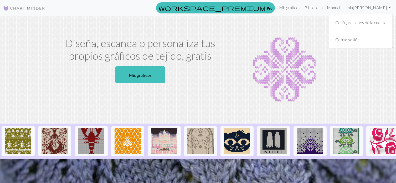
click at [306, 81] on img at bounding box center [284, 70] width 109 height 66
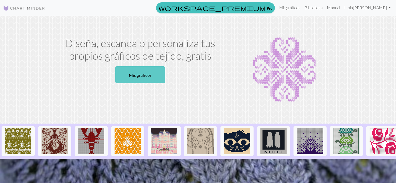
click at [156, 79] on link "Mis gráficos" at bounding box center [140, 74] width 50 height 17
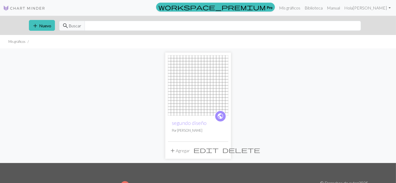
click at [173, 91] on img at bounding box center [198, 85] width 60 height 60
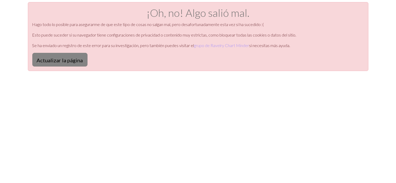
click at [77, 62] on font "Actualizar la página" at bounding box center [60, 60] width 46 height 6
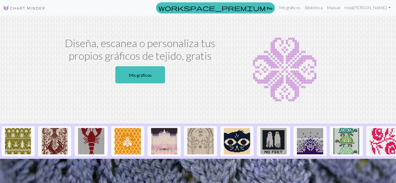
click at [223, 61] on h1 "Diseña, escanea o personaliza tus propios gráficos de tejido, gratis" at bounding box center [140, 49] width 167 height 25
click at [340, 7] on font "Manual" at bounding box center [333, 7] width 13 height 5
click at [139, 78] on font "Mis gráficos" at bounding box center [140, 75] width 23 height 5
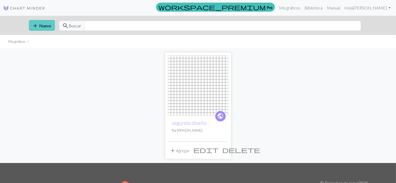
click at [43, 29] on button "add Nuevo" at bounding box center [42, 25] width 26 height 11
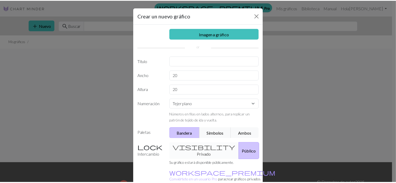
scroll to position [33, 0]
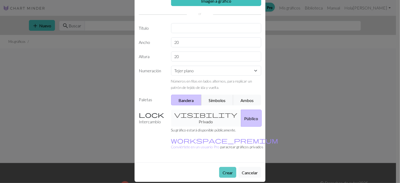
click at [226, 170] on font "Crear" at bounding box center [228, 172] width 10 height 5
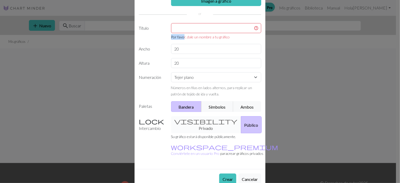
click at [182, 33] on div "Por favor, dale un nombre a tu gráfico" at bounding box center [216, 31] width 97 height 17
click at [181, 29] on input "text" at bounding box center [216, 28] width 90 height 10
click at [180, 26] on input "text" at bounding box center [216, 28] width 90 height 10
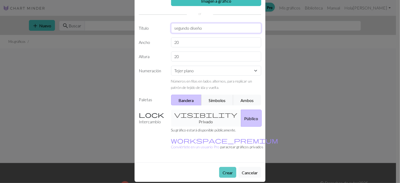
type input "segundo diseño"
click at [228, 170] on font "Crear" at bounding box center [228, 172] width 10 height 5
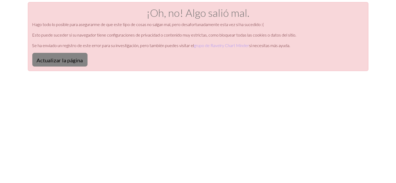
click at [78, 63] on button "Actualizar la página" at bounding box center [59, 60] width 55 height 14
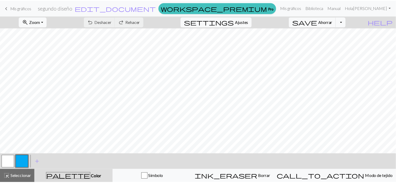
scroll to position [2, 0]
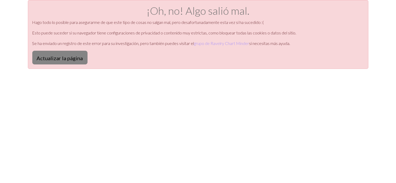
click at [76, 59] on font "Actualizar la página" at bounding box center [60, 58] width 46 height 6
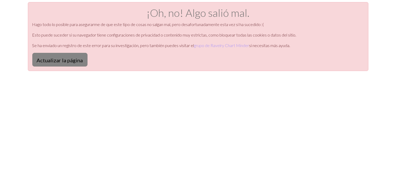
click at [75, 61] on font "Actualizar la página" at bounding box center [60, 60] width 46 height 6
